Goal: Task Accomplishment & Management: Manage account settings

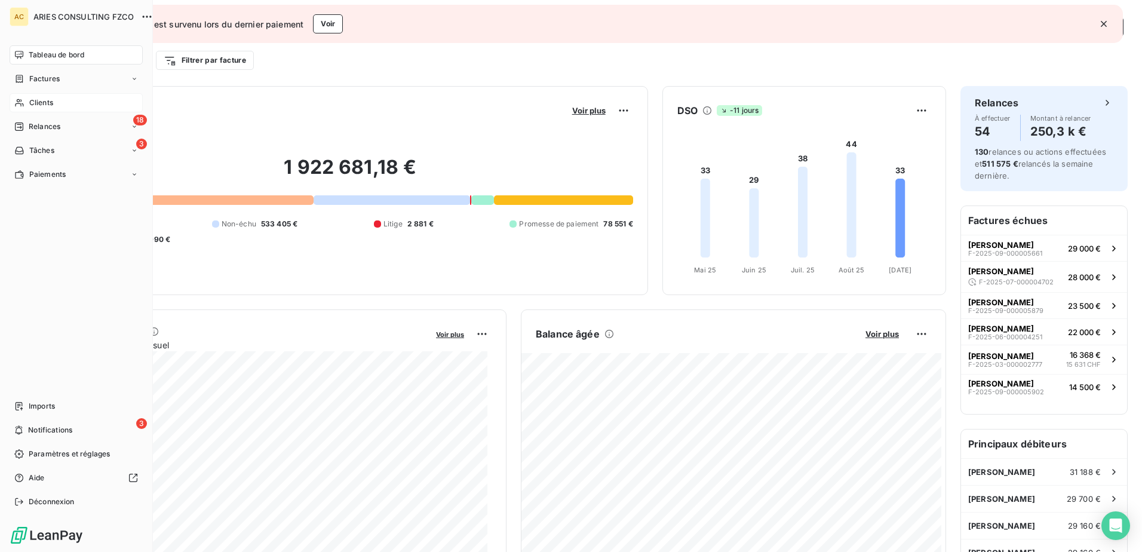
click at [38, 103] on span "Clients" at bounding box center [41, 102] width 24 height 11
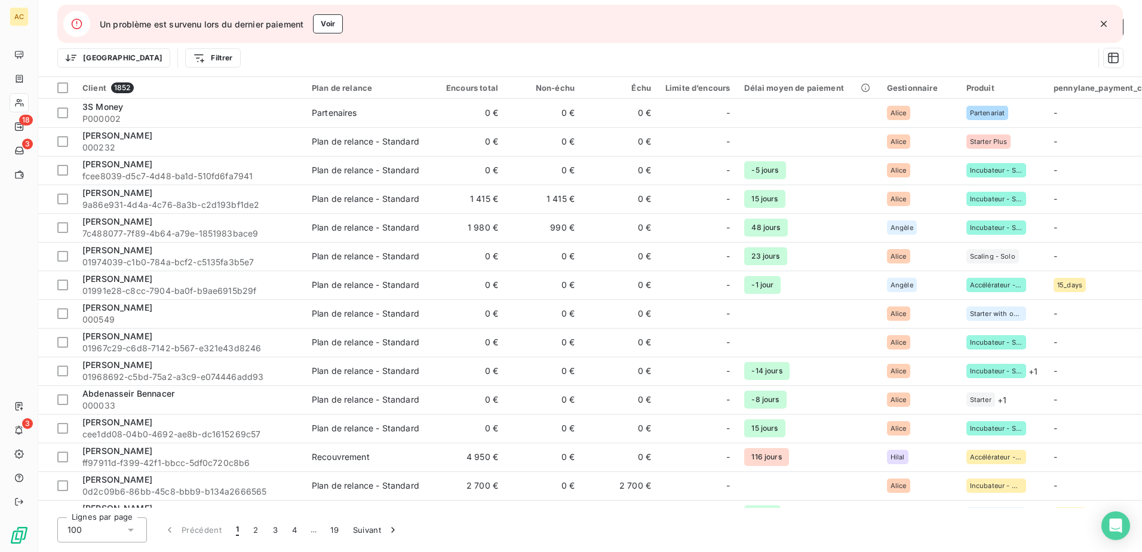
click at [1105, 23] on icon "button" at bounding box center [1103, 24] width 6 height 6
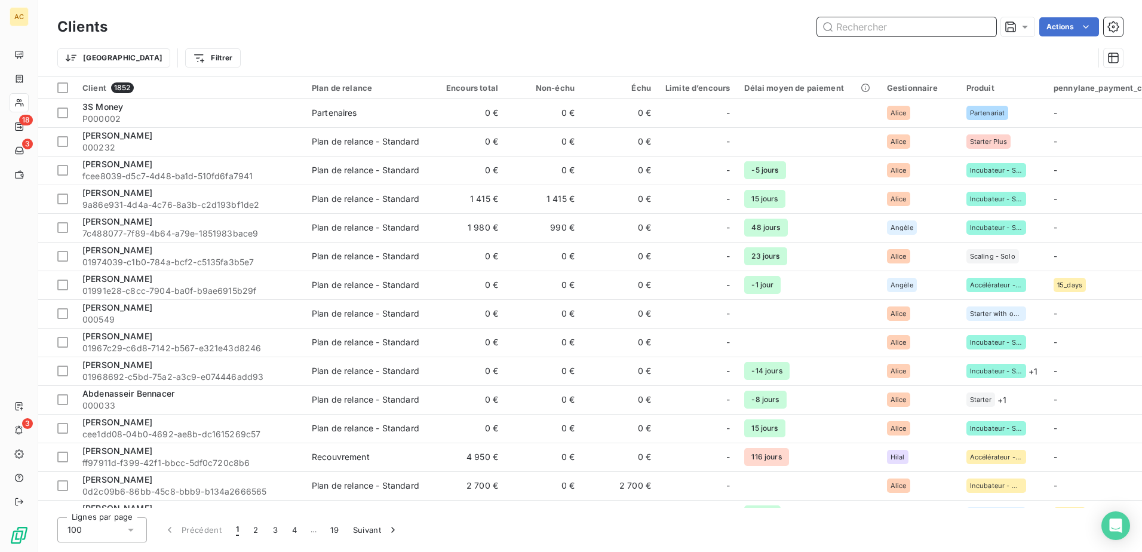
click at [966, 27] on input "text" at bounding box center [906, 26] width 179 height 19
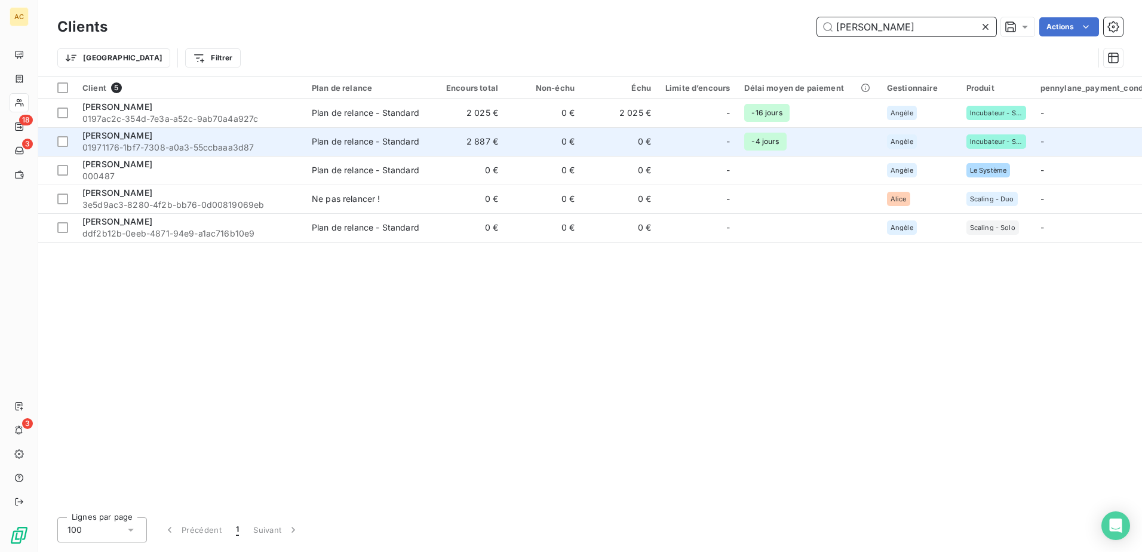
type input "[PERSON_NAME]"
click at [162, 147] on span "01971176-1bf7-7308-a0a3-55ccbaaa3d87" at bounding box center [189, 148] width 215 height 12
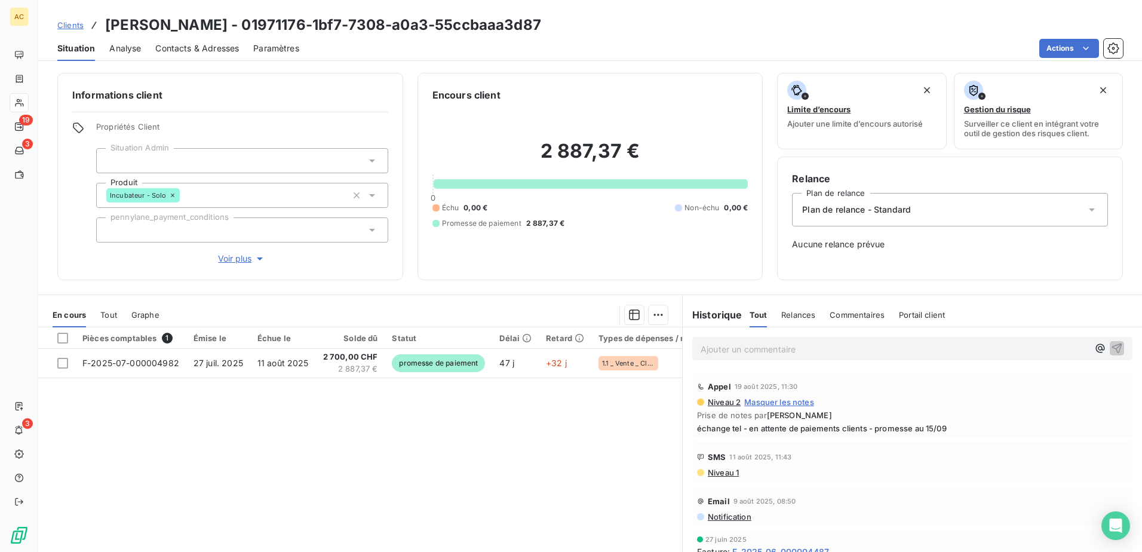
click at [73, 25] on span "Clients" at bounding box center [70, 25] width 26 height 10
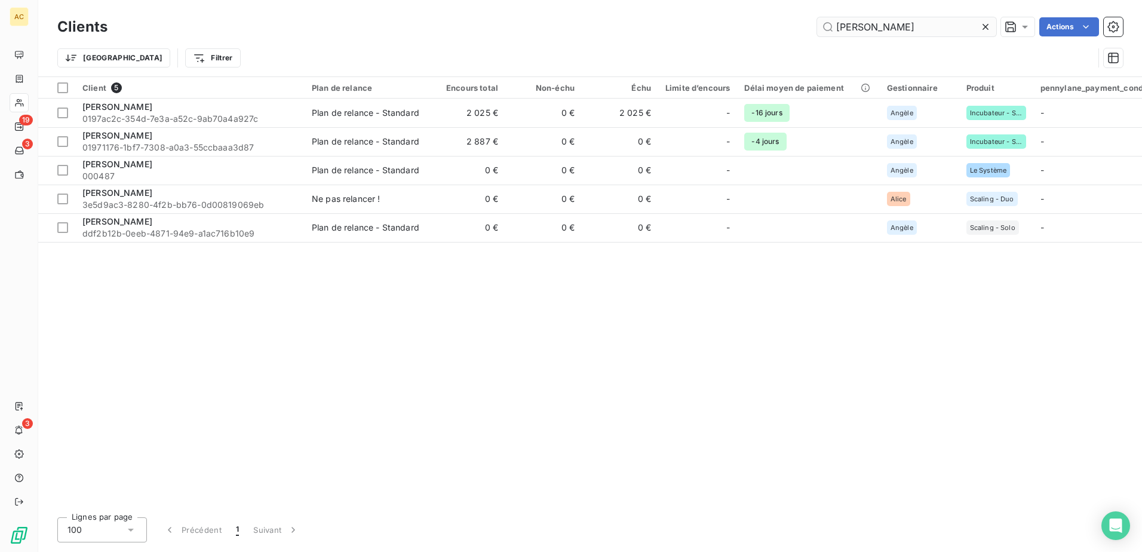
click at [871, 21] on input "[PERSON_NAME]" at bounding box center [906, 26] width 179 height 19
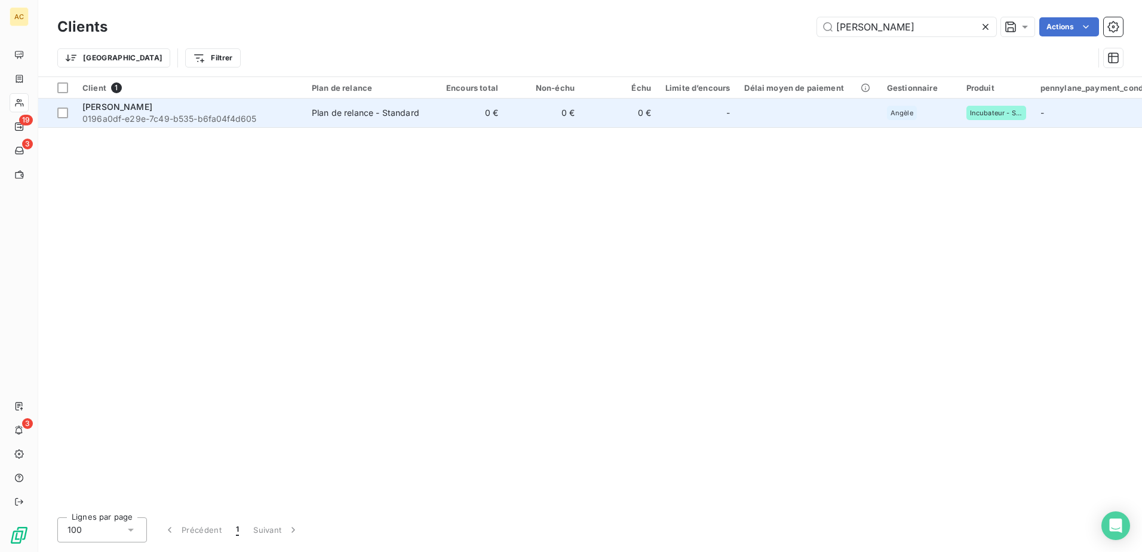
type input "[PERSON_NAME]"
click at [396, 100] on td "Plan de relance - Standard" at bounding box center [367, 113] width 124 height 29
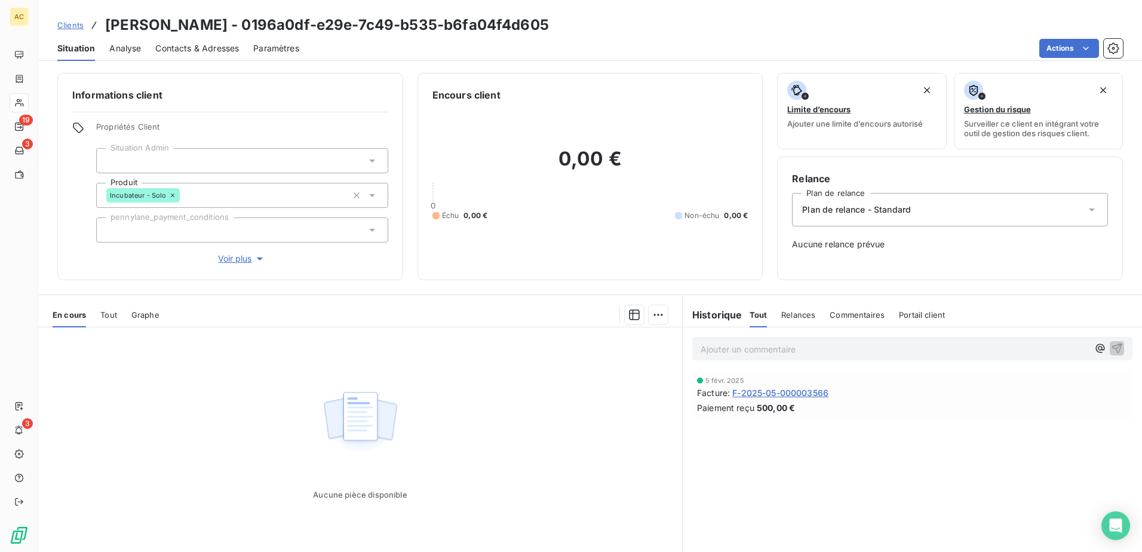
click at [60, 23] on span "Clients" at bounding box center [70, 25] width 26 height 10
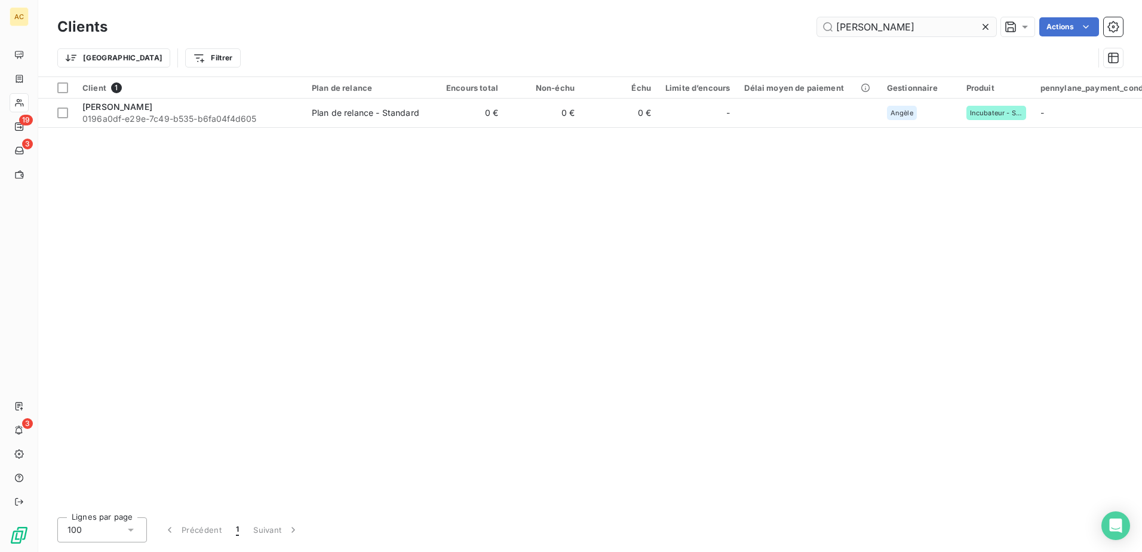
click at [892, 26] on input "[PERSON_NAME]" at bounding box center [906, 26] width 179 height 19
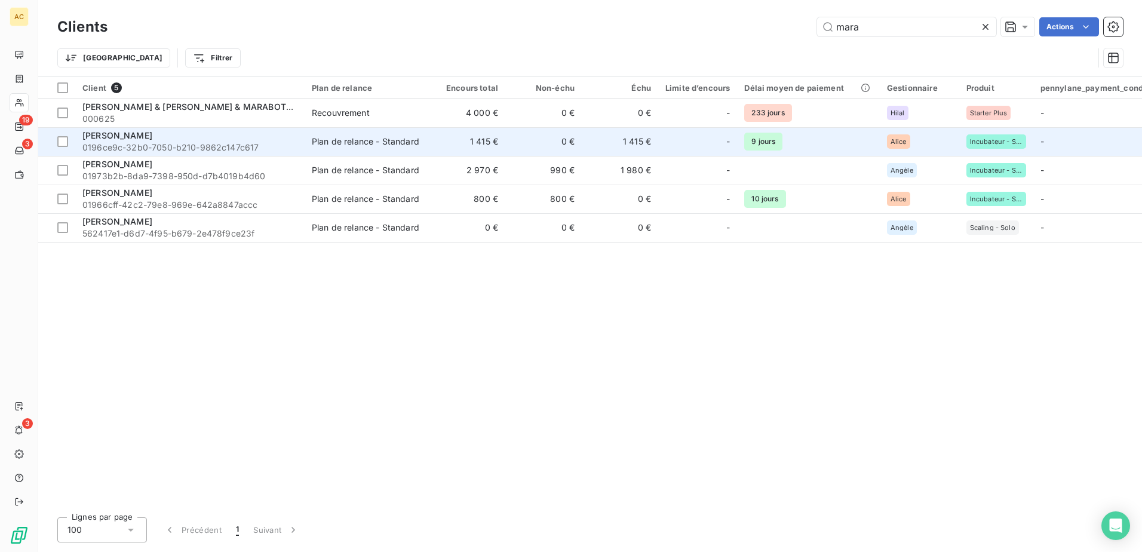
type input "mara"
click at [217, 146] on span "0196ce9c-32b0-7050-b210-9862c147c617" at bounding box center [189, 148] width 215 height 12
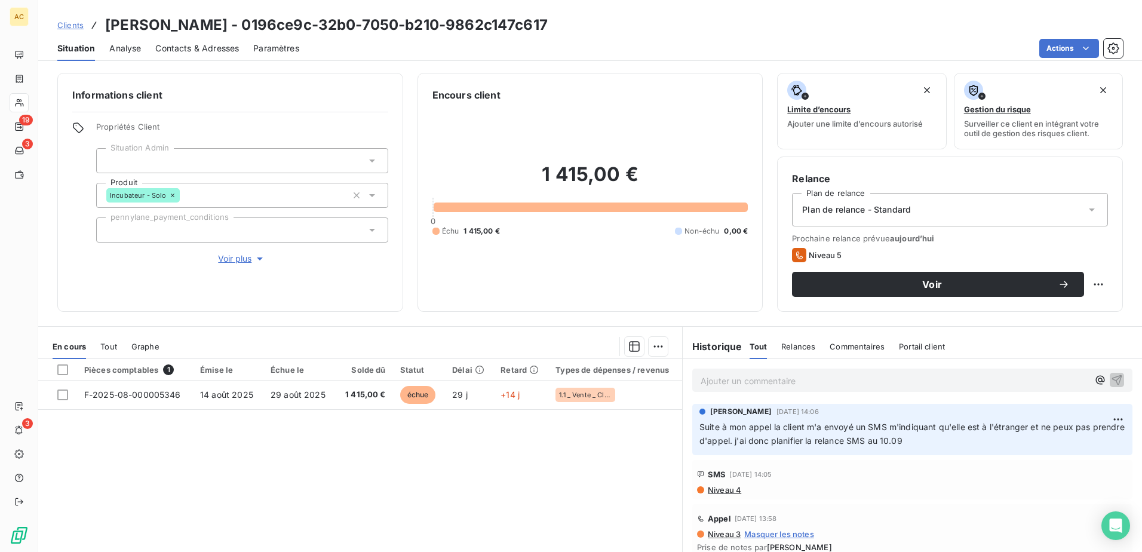
click at [328, 484] on div "Pièces comptables 1 Émise le Échue le Solde dû Statut Délai Retard Types de dép…" at bounding box center [360, 474] width 644 height 230
click at [195, 45] on span "Contacts & Adresses" at bounding box center [197, 48] width 84 height 12
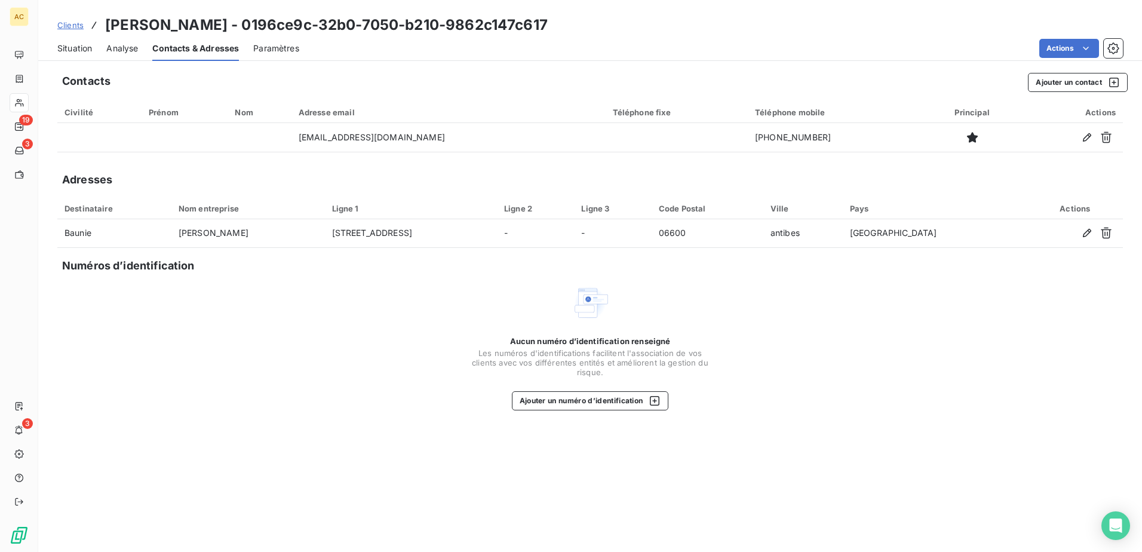
click at [72, 48] on span "Situation" at bounding box center [74, 48] width 35 height 12
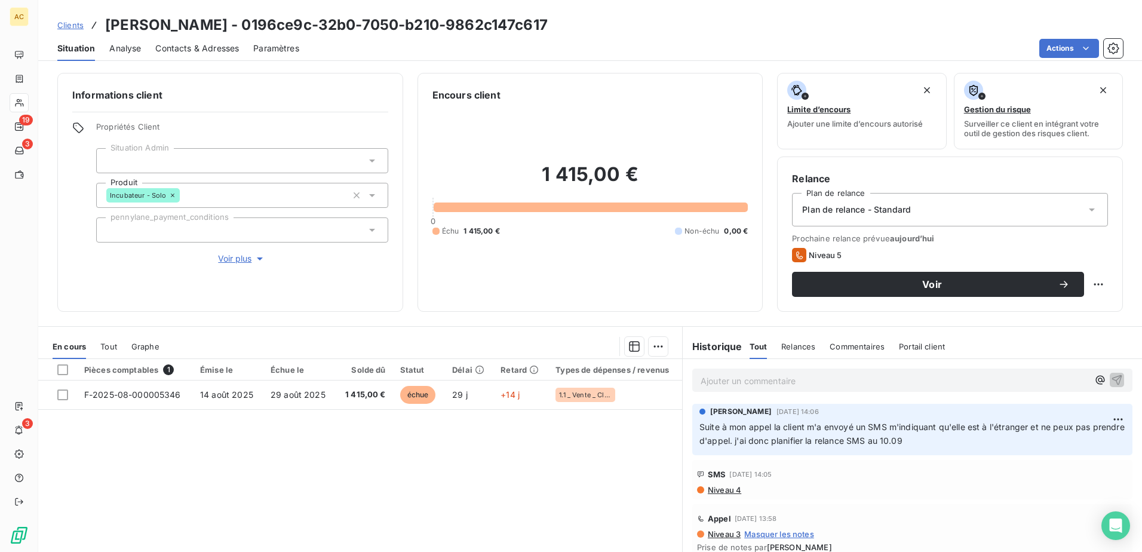
click at [796, 385] on p "Ajouter un commentaire ﻿" at bounding box center [894, 380] width 388 height 15
click at [726, 385] on p "Ajouter un commentaire ﻿" at bounding box center [894, 380] width 388 height 15
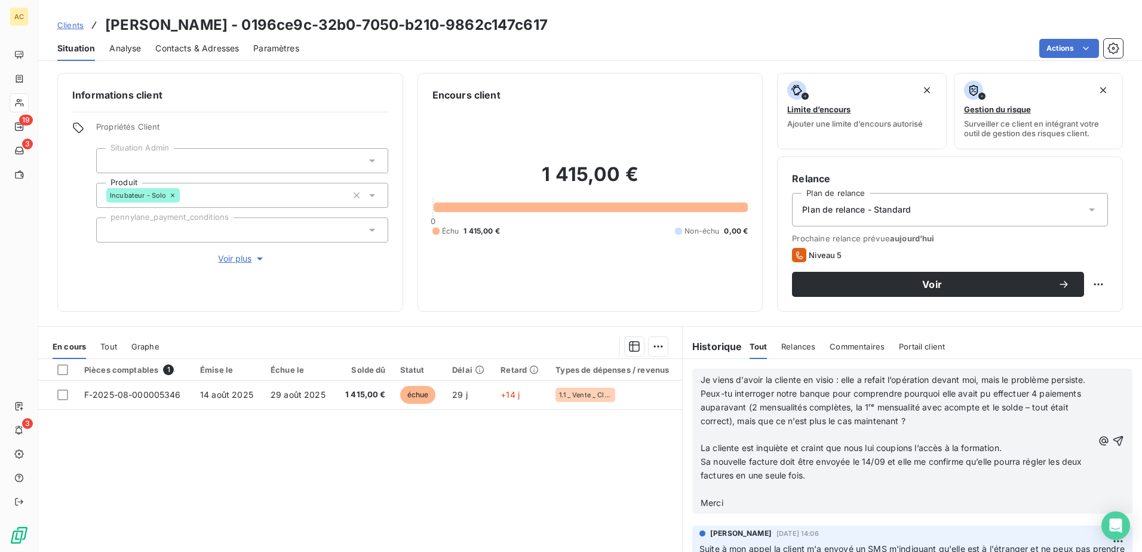
click at [733, 405] on span "Peux-tu interroger notre banque pour comprendre pourquoi elle avait pu effectue…" at bounding box center [891, 407] width 383 height 38
click at [753, 387] on p "Je viens d’avoir la cliente en visio : elle a refait l’opération devant moi, ma…" at bounding box center [896, 380] width 392 height 14
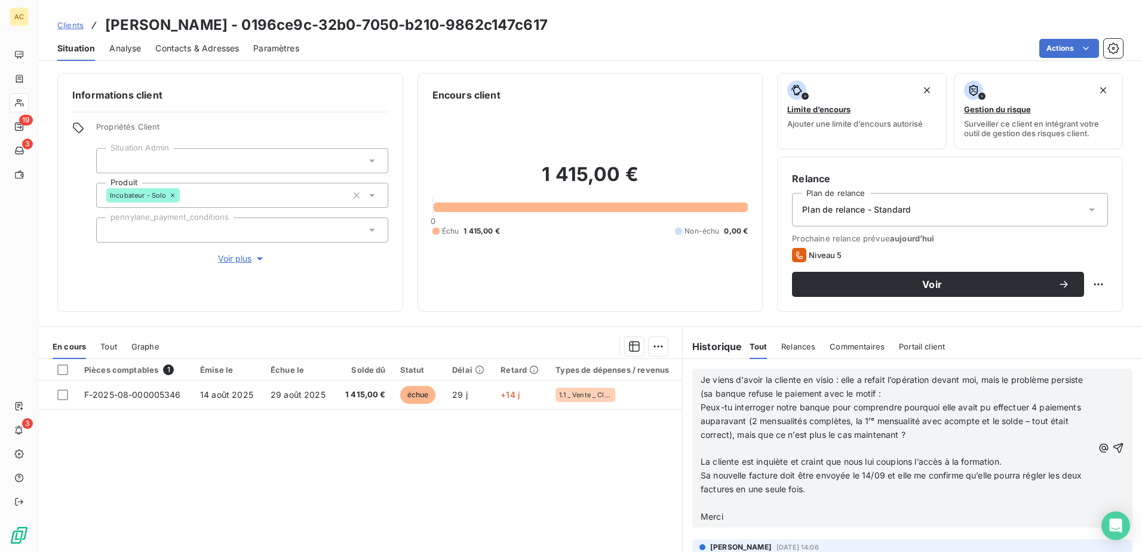
click at [937, 388] on p "Je viens d’avoir la cliente en visio : elle a refait l’opération devant moi, ma…" at bounding box center [896, 386] width 392 height 27
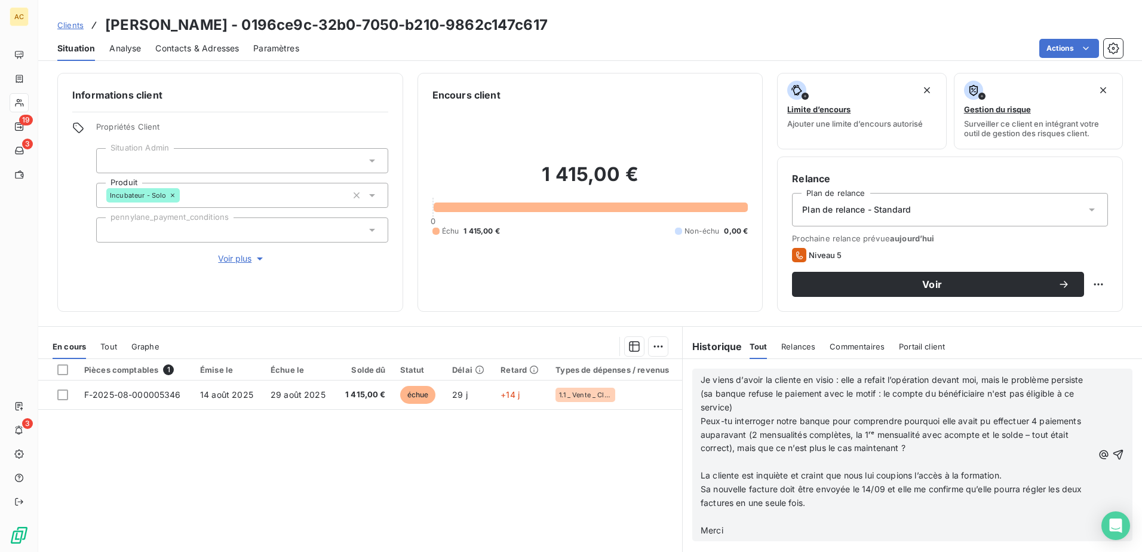
click at [700, 422] on span "Peux-tu interroger notre banque pour comprendre pourquoi elle avait pu effectue…" at bounding box center [891, 435] width 383 height 38
drag, startPoint x: 727, startPoint y: 533, endPoint x: 692, endPoint y: 514, distance: 39.6
click at [692, 514] on div "Je viens d’avoir la cliente en visio : elle a refait l’opération devant moi, ma…" at bounding box center [912, 454] width 440 height 173
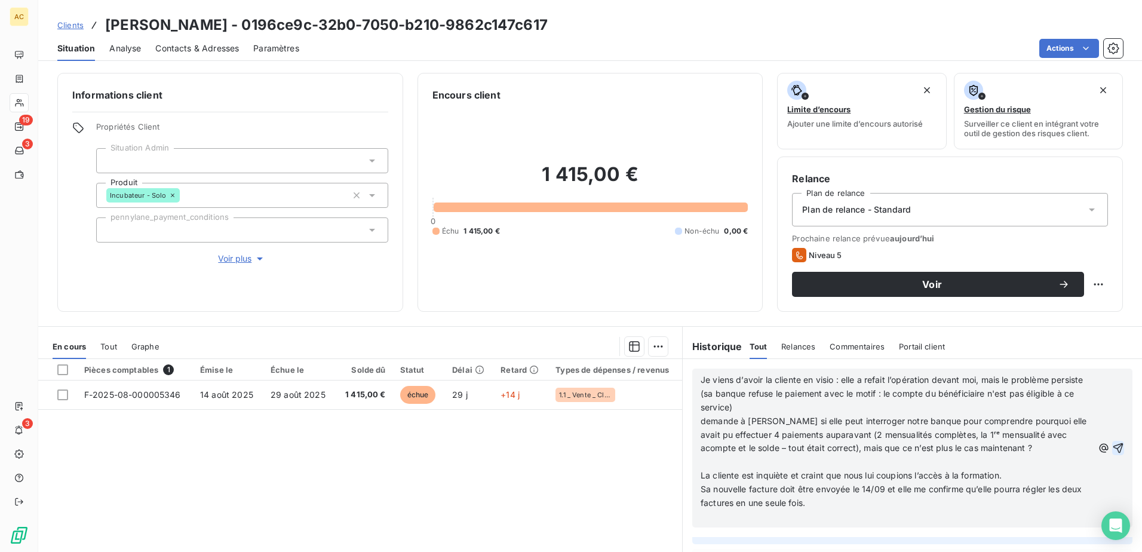
click at [1112, 446] on icon "button" at bounding box center [1118, 448] width 12 height 12
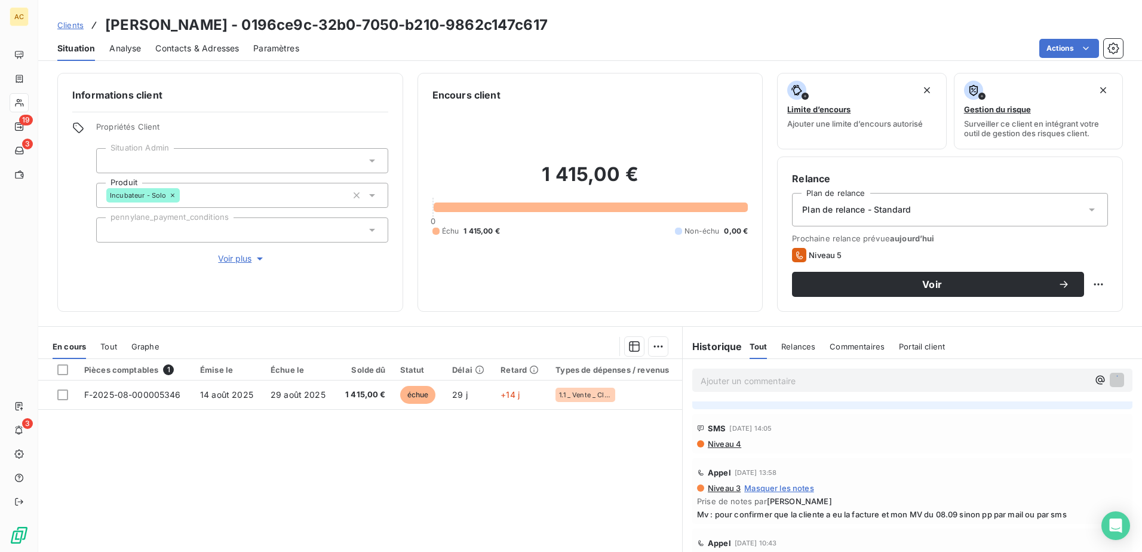
scroll to position [0, 0]
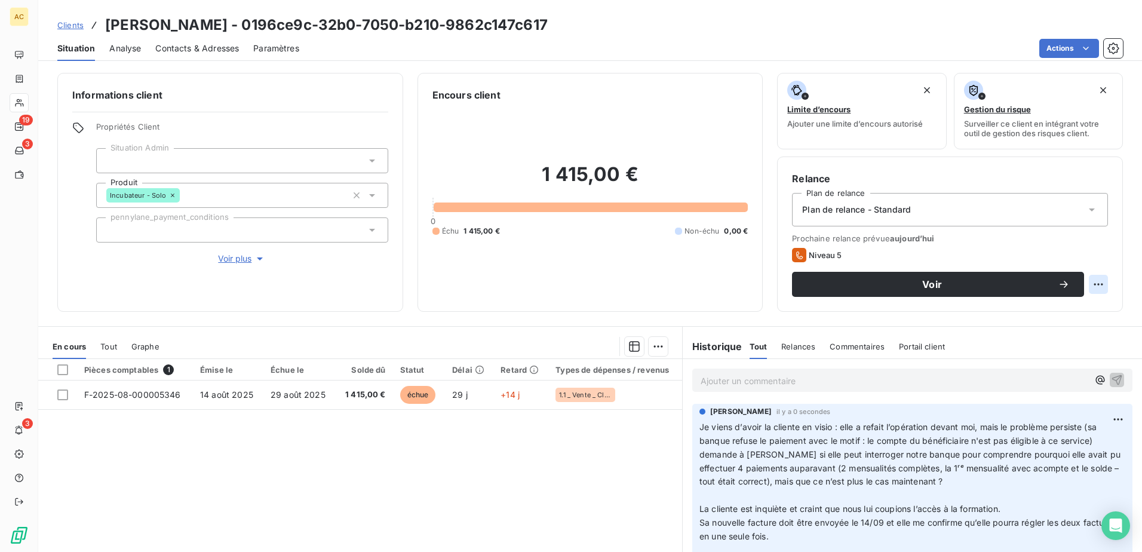
click at [1092, 279] on html "AC 19 3 3 Clients [PERSON_NAME] - 0196ce9c-32b0-7050-b210-9862c147c617 Situatio…" at bounding box center [571, 276] width 1142 height 552
click at [1040, 312] on div "Replanifier cette action" at bounding box center [1039, 310] width 107 height 19
select select "8"
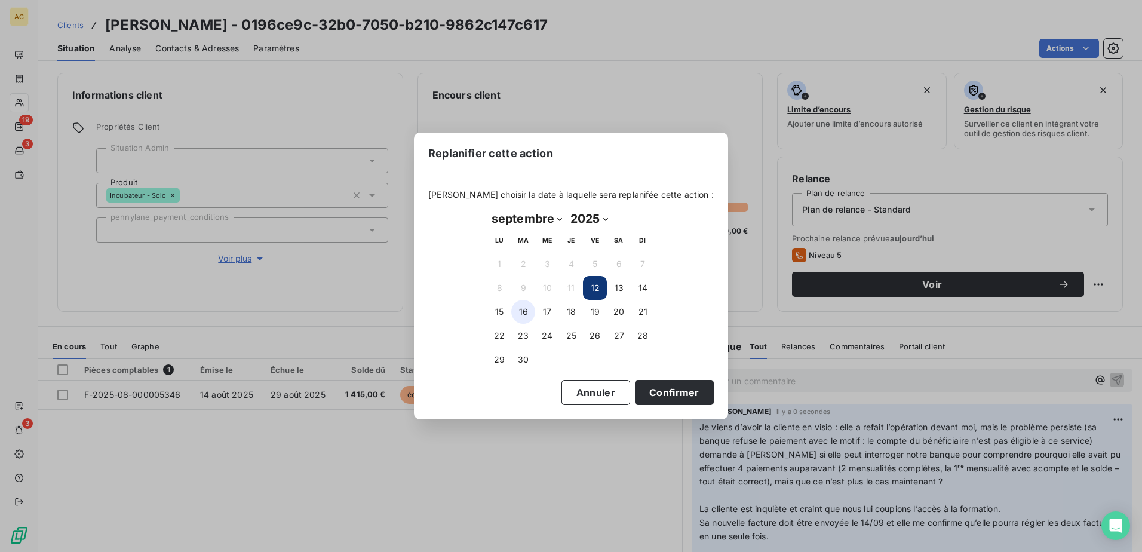
click at [521, 311] on button "16" at bounding box center [523, 312] width 24 height 24
click at [676, 391] on button "Confirmer" at bounding box center [674, 392] width 79 height 25
